Goal: Task Accomplishment & Management: Use online tool/utility

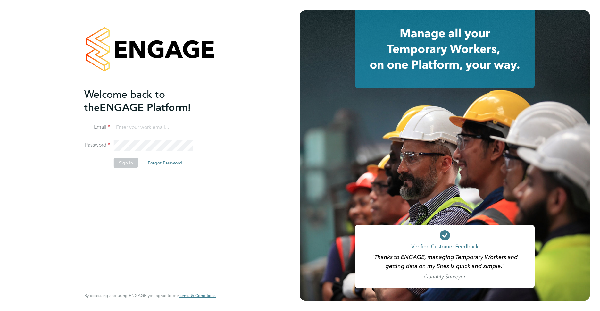
type input "kyle.dean@nhs.net"
click at [85, 168] on li "Sign In Forgot Password" at bounding box center [146, 166] width 125 height 17
click at [122, 162] on button "Sign In" at bounding box center [126, 163] width 24 height 10
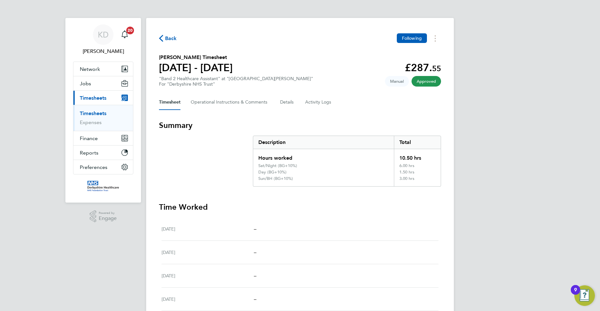
click at [105, 115] on link "Timesheets" at bounding box center [93, 113] width 27 height 6
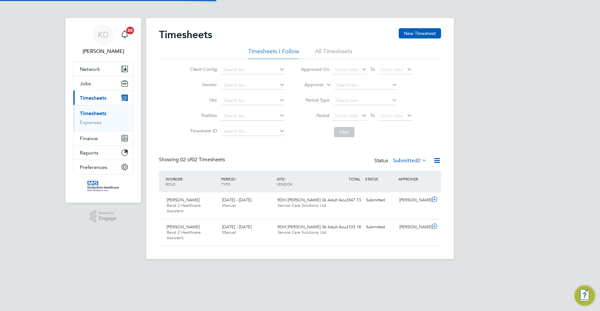
scroll to position [16, 56]
